Goal: Navigation & Orientation: Find specific page/section

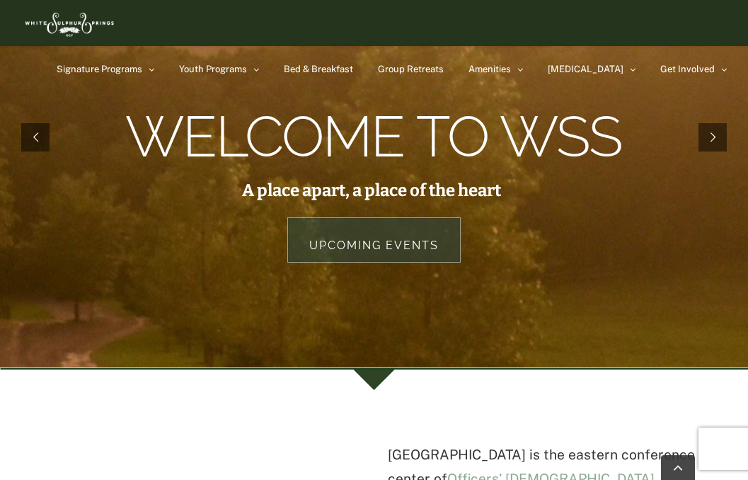
scroll to position [173, 0]
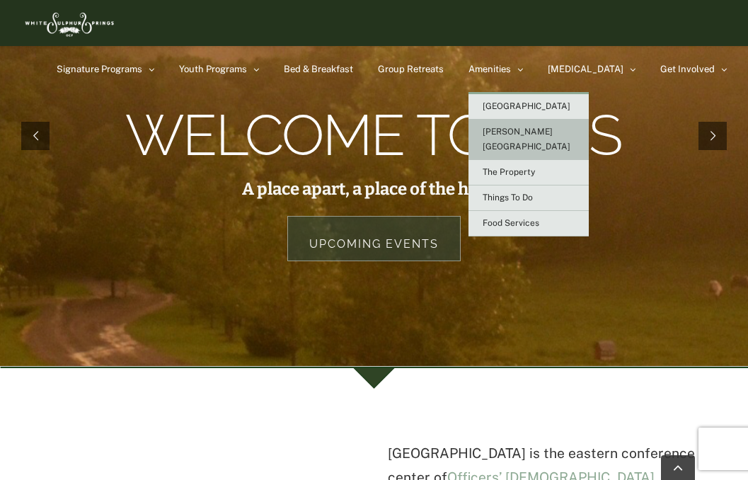
click at [558, 131] on span "[PERSON_NAME][GEOGRAPHIC_DATA]" at bounding box center [527, 139] width 88 height 25
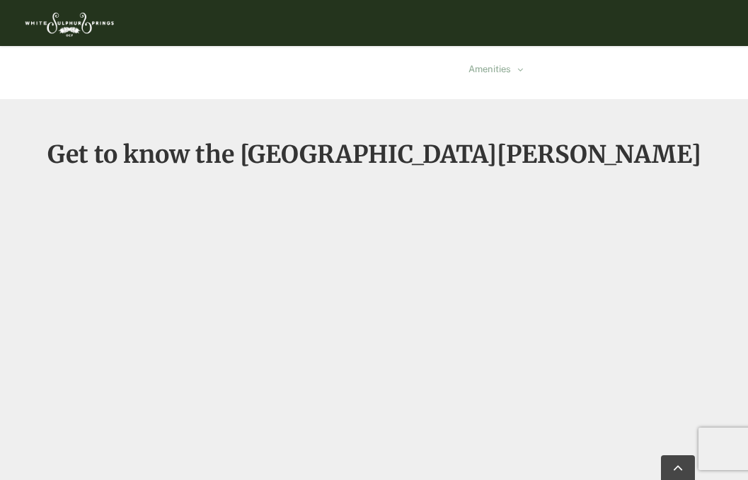
scroll to position [962, 0]
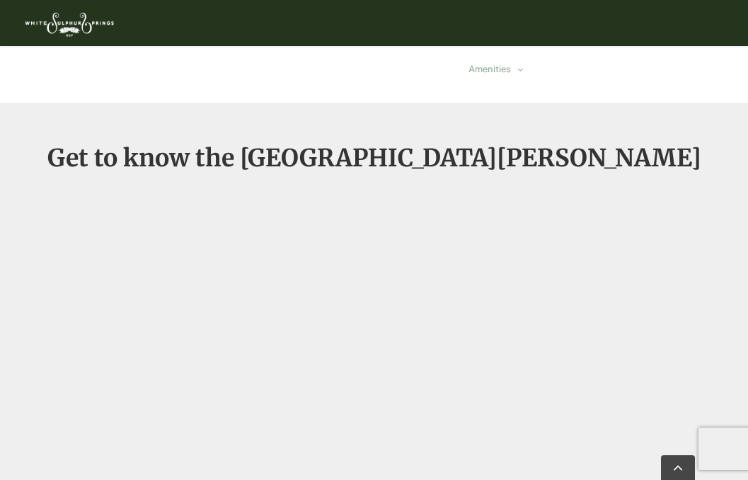
click at [637, 307] on div "Get to know the [GEOGRAPHIC_DATA][PERSON_NAME]" at bounding box center [374, 321] width 748 height 353
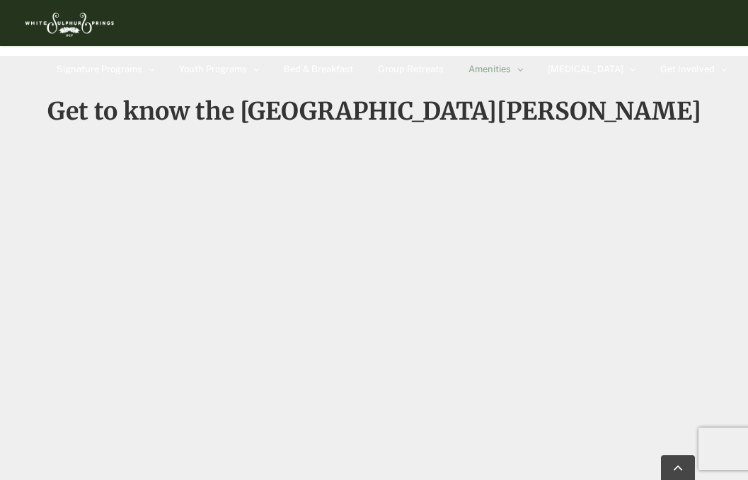
scroll to position [997, 0]
